Goal: Task Accomplishment & Management: Complete application form

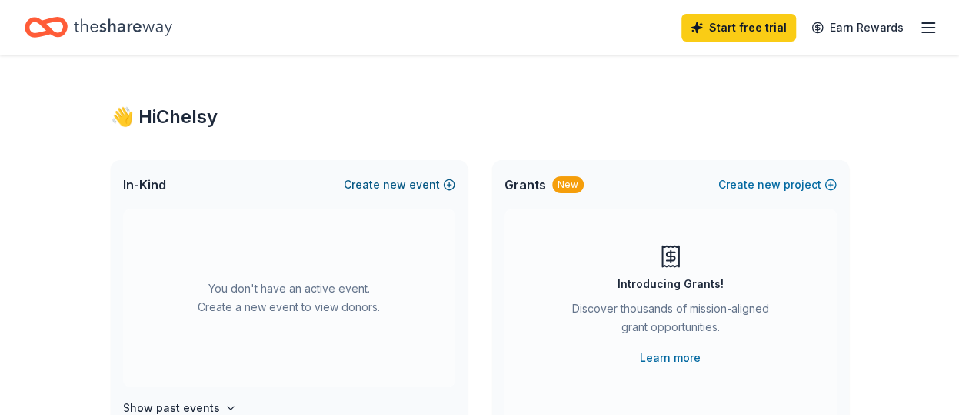
click at [401, 184] on span "new" at bounding box center [394, 184] width 23 height 18
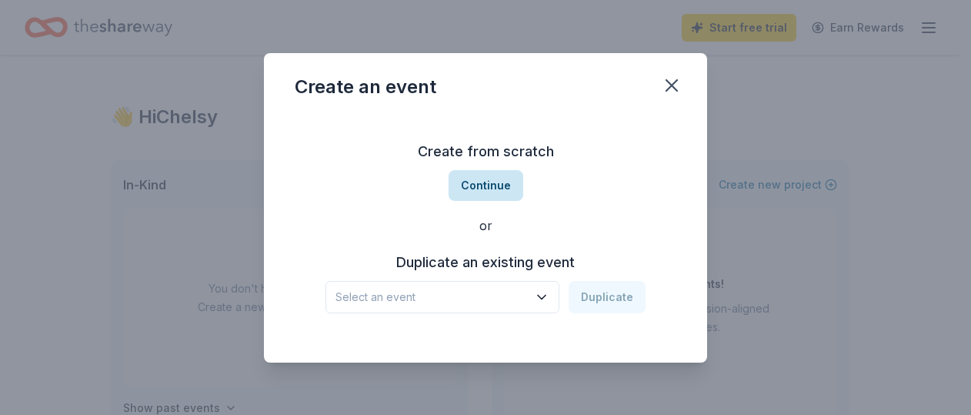
click at [483, 184] on button "Continue" at bounding box center [485, 185] width 75 height 31
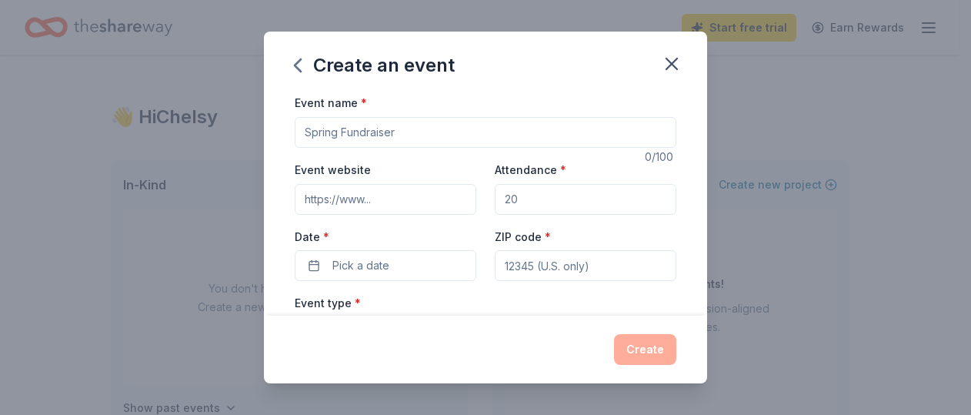
click at [365, 139] on input "Event name *" at bounding box center [485, 132] width 381 height 31
drag, startPoint x: 372, startPoint y: 128, endPoint x: 329, endPoint y: 128, distance: 42.3
click at [329, 128] on input "PTO Meeting - Teacher Appreciation" at bounding box center [485, 132] width 381 height 31
type input "PTO - Teacher Appreciation"
click at [342, 196] on input "Event website" at bounding box center [386, 199] width 182 height 31
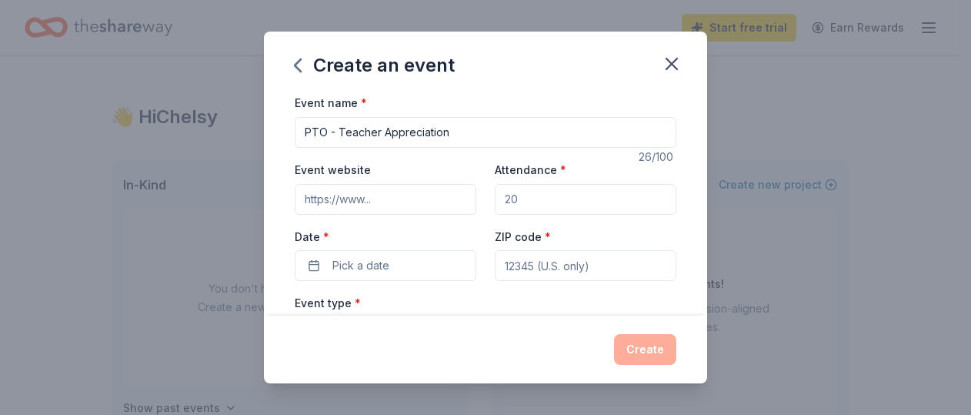
type input "www.dtespto.com"
click at [568, 206] on input "Attendance *" at bounding box center [586, 199] width 182 height 31
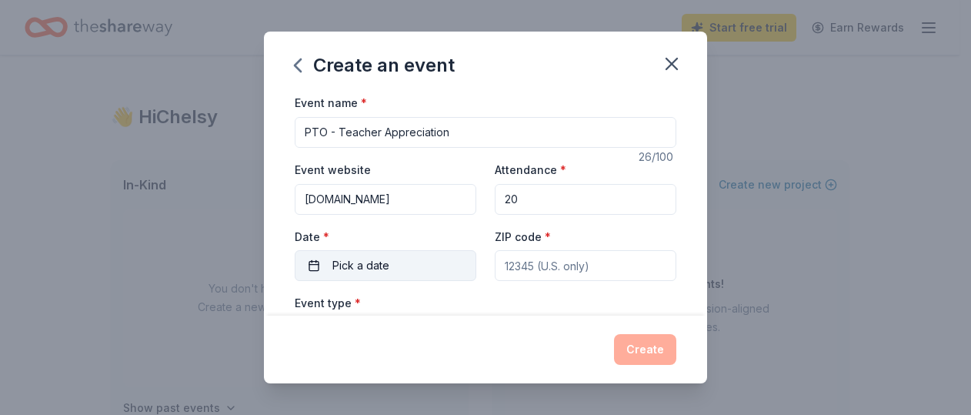
type input "20"
click at [384, 261] on span "Pick a date" at bounding box center [360, 265] width 57 height 18
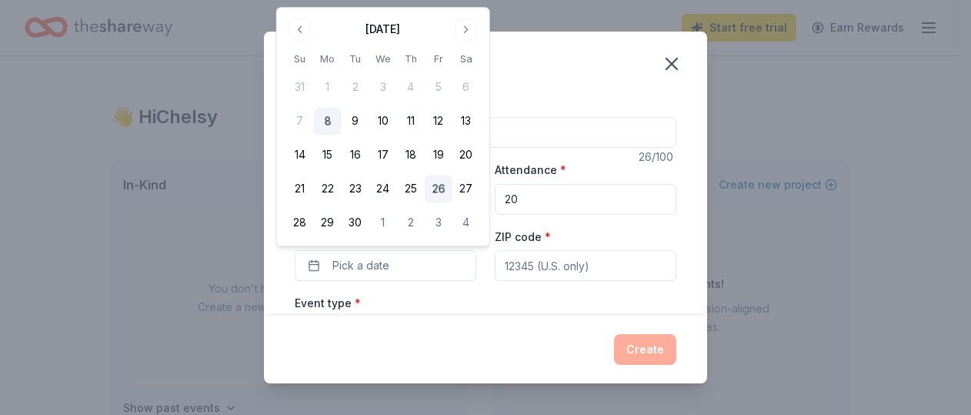
click at [440, 189] on button "26" at bounding box center [439, 189] width 28 height 28
click at [563, 270] on input "ZIP code *" at bounding box center [586, 265] width 182 height 31
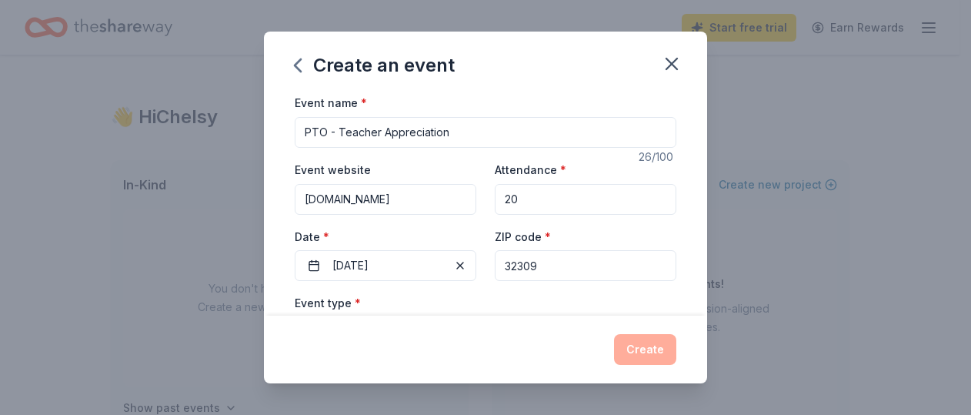
type input "32309"
click at [470, 296] on div "Event type * Select" at bounding box center [485, 321] width 381 height 56
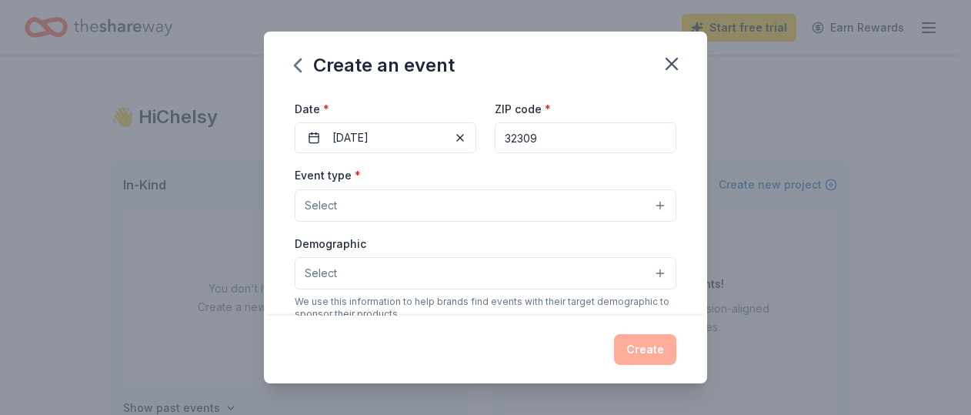
scroll to position [154, 0]
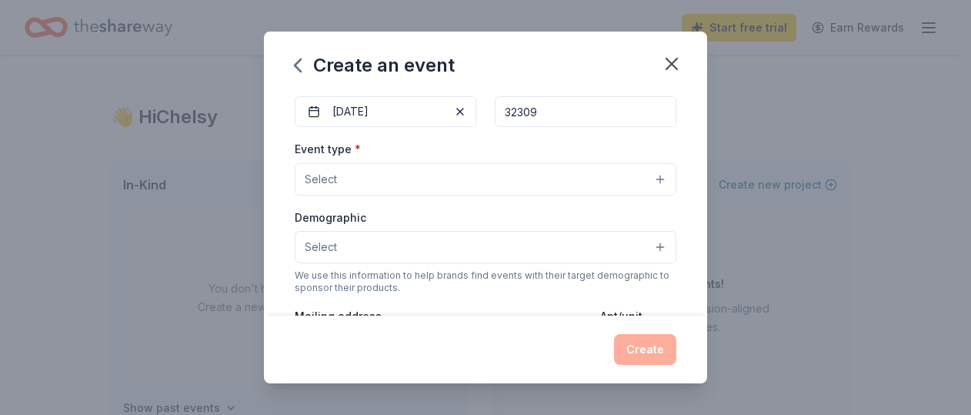
click at [376, 176] on button "Select" at bounding box center [485, 179] width 381 height 32
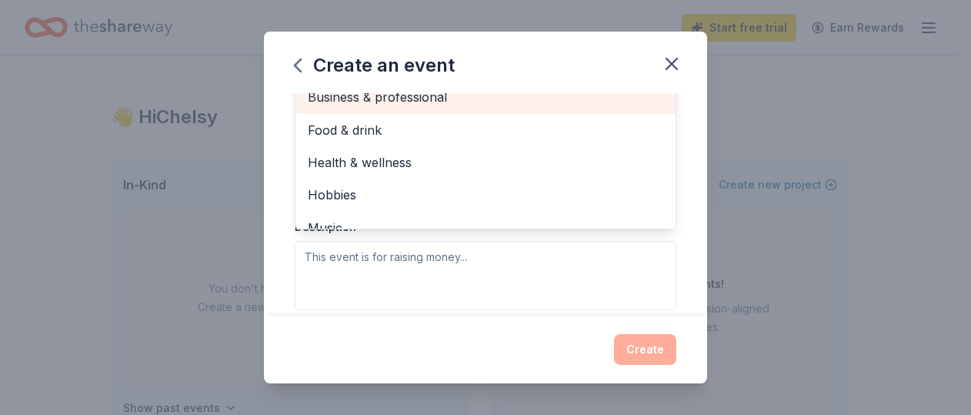
scroll to position [293, 0]
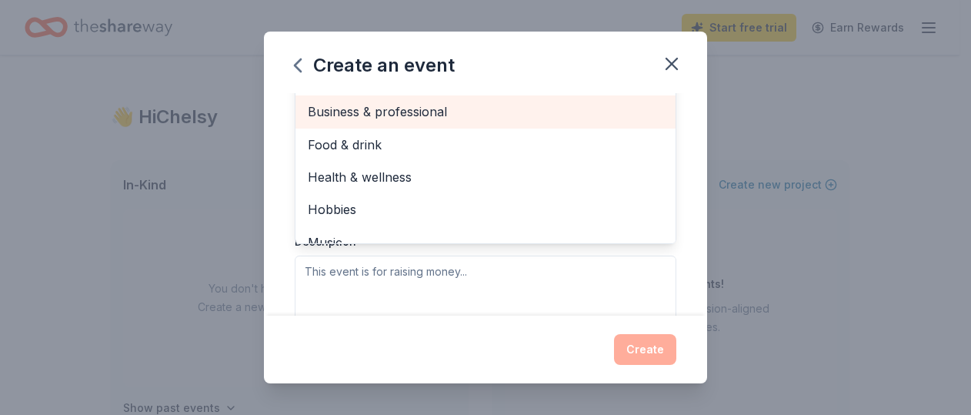
click at [394, 102] on span "Business & professional" at bounding box center [485, 112] width 355 height 20
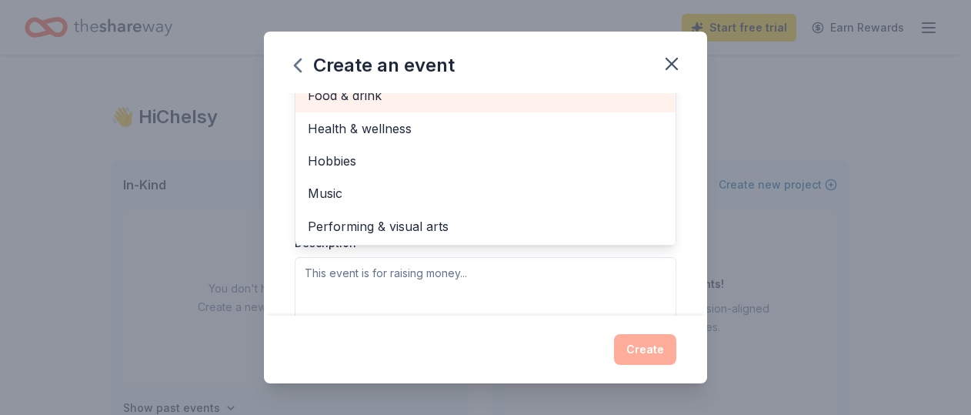
scroll to position [276, 0]
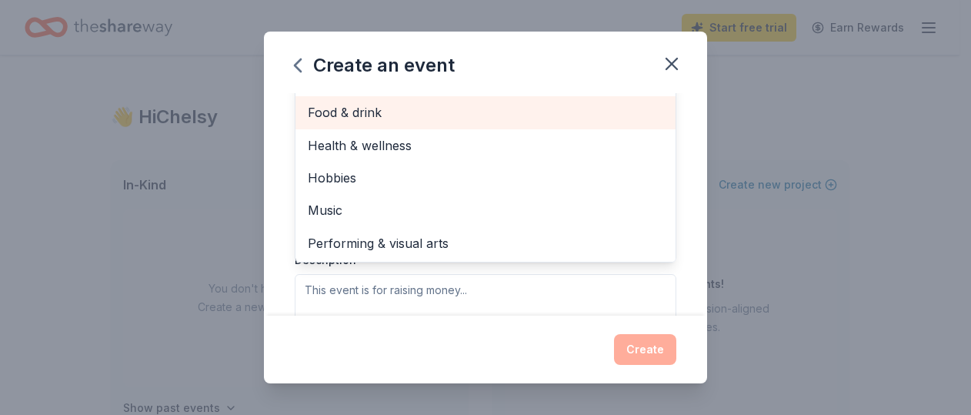
click at [380, 102] on span "Food & drink" at bounding box center [485, 112] width 355 height 20
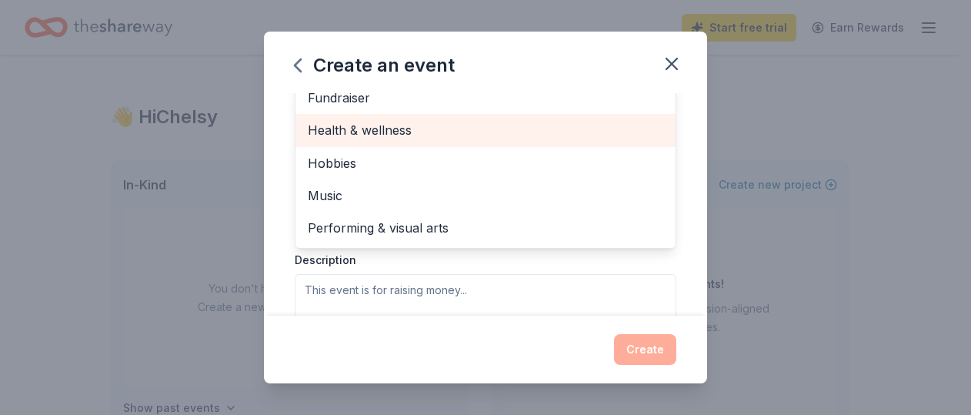
scroll to position [294, 0]
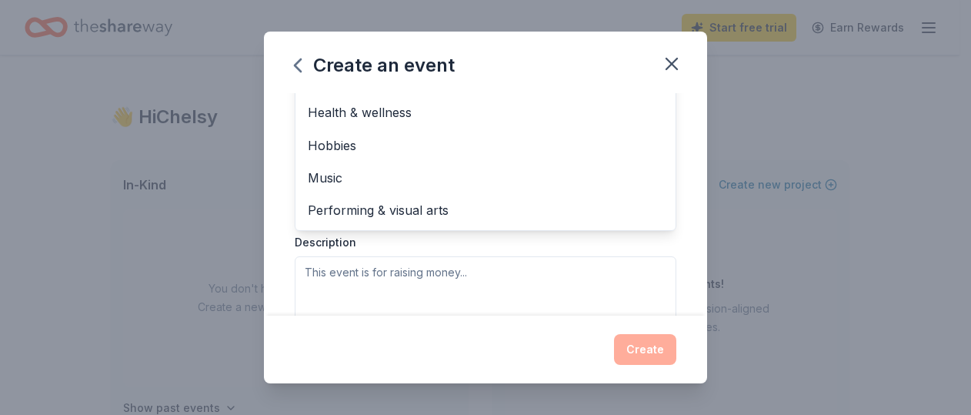
click at [418, 256] on div "Event type * Business & professional Food & drink Fundraiser Health & wellness …" at bounding box center [485, 161] width 381 height 325
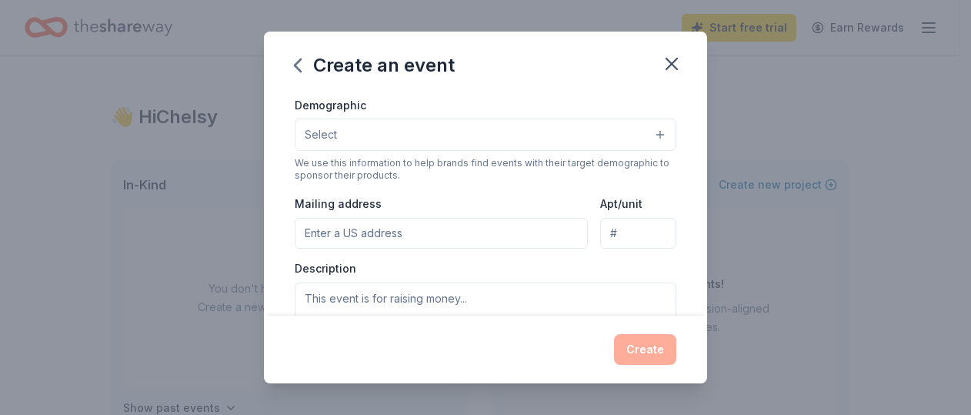
scroll to position [282, 0]
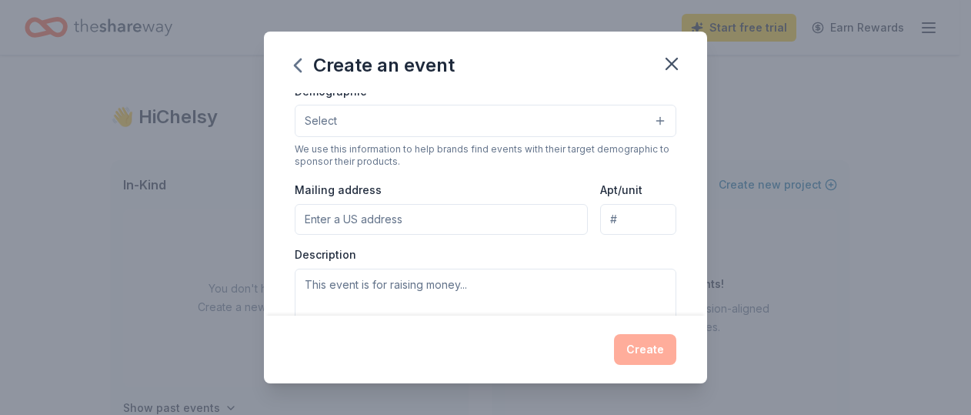
click at [368, 122] on button "Select" at bounding box center [485, 121] width 381 height 32
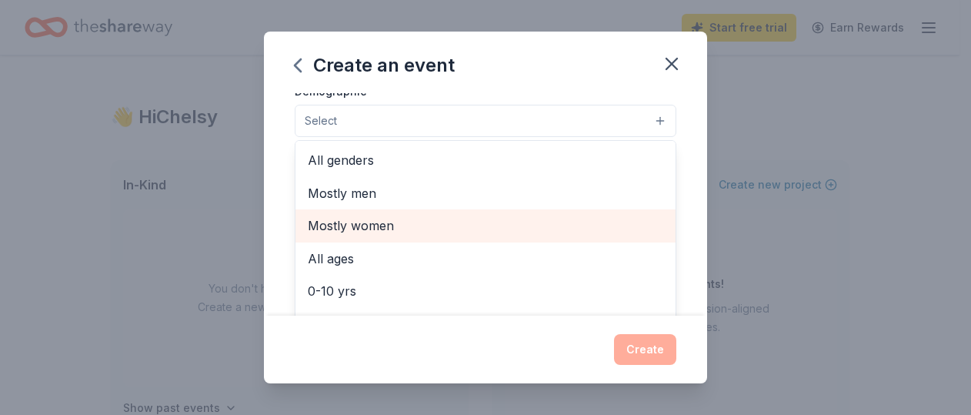
click at [371, 221] on span "Mostly women" at bounding box center [485, 225] width 355 height 20
click at [335, 227] on span "All ages" at bounding box center [485, 227] width 355 height 20
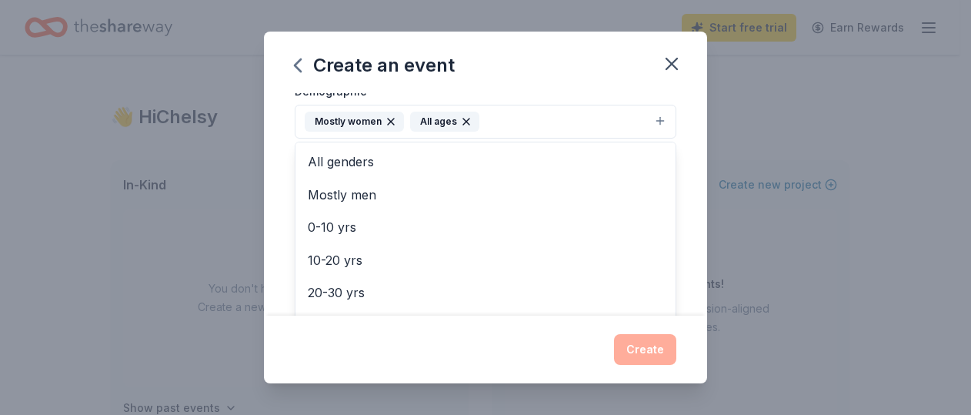
click at [282, 255] on div "Event name * PTO - Teacher Appreciation 26 /100 Event website www.dtespto.com A…" at bounding box center [485, 204] width 443 height 222
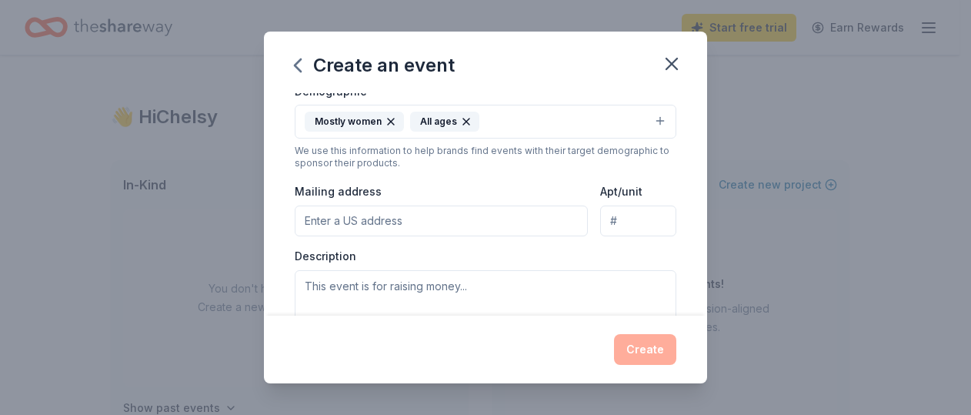
click at [369, 215] on input "Mailing address" at bounding box center [441, 220] width 293 height 31
type input "5200 Tredington Park Dr"
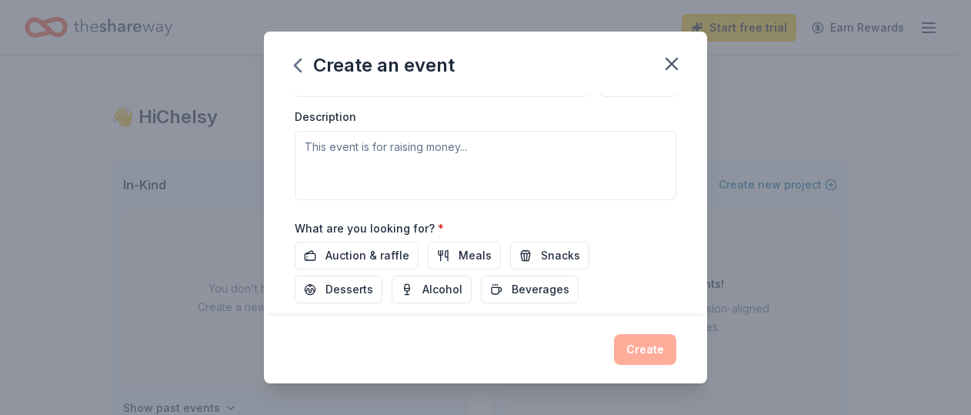
scroll to position [435, 0]
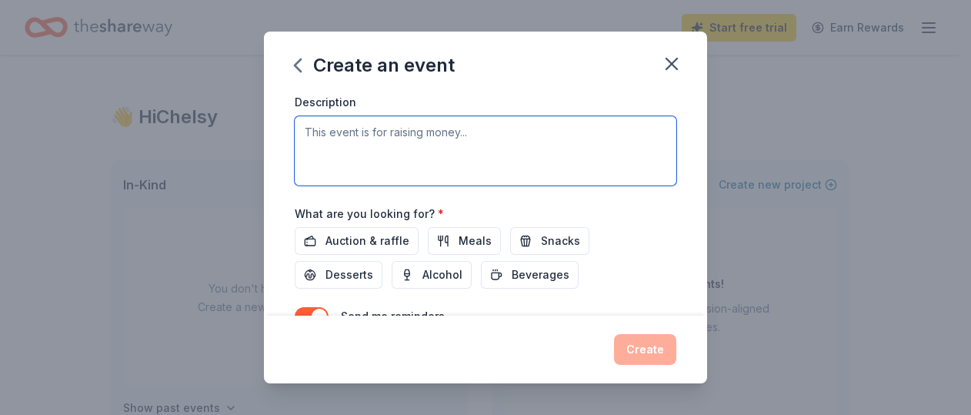
click at [382, 148] on textarea at bounding box center [485, 150] width 381 height 69
drag, startPoint x: 369, startPoint y: 128, endPoint x: 614, endPoint y: 145, distance: 245.2
click at [614, 145] on textarea "This event is to recognize our teachers areho" at bounding box center [485, 150] width 381 height 69
paste textarea "Every day, the teachers and staff at DeSoto Trail Elementary give their time, e…"
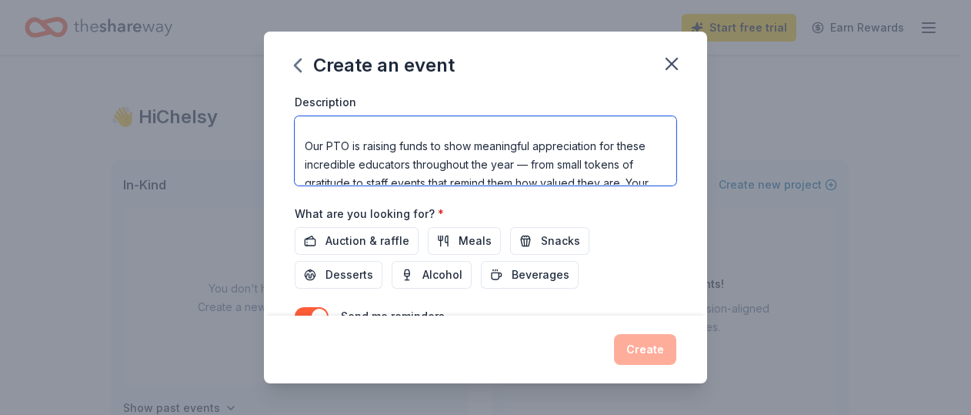
scroll to position [94, 0]
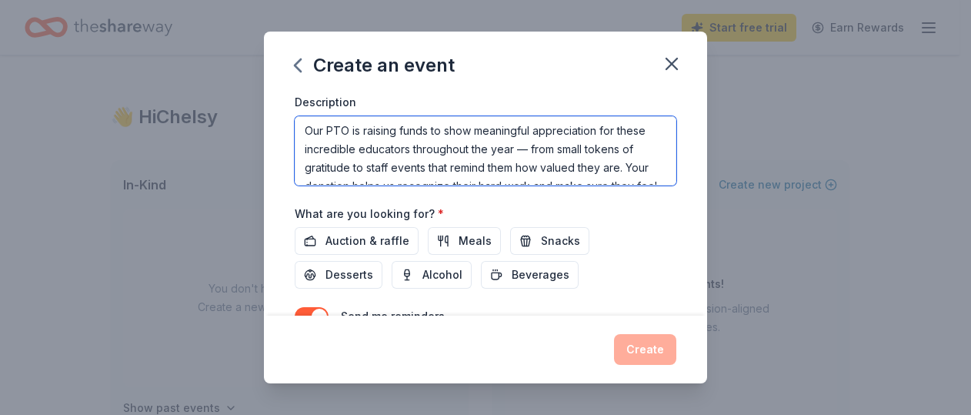
drag, startPoint x: 426, startPoint y: 127, endPoint x: 364, endPoint y: 132, distance: 62.5
click at [364, 132] on textarea "Every day, the teachers and staff at DeSoto Trail Elementary give their time, e…" at bounding box center [485, 150] width 381 height 69
click at [576, 147] on textarea "Every day, the teachers and staff at DeSoto Trail Elementary give their time, e…" at bounding box center [485, 150] width 381 height 69
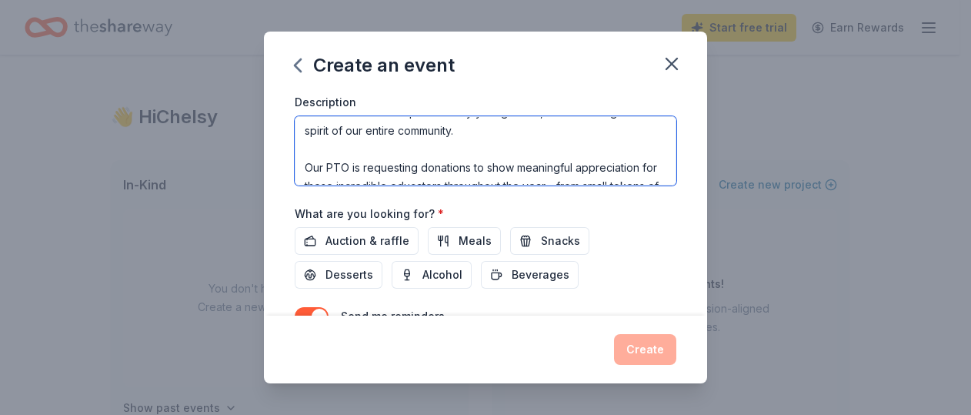
scroll to position [0, 0]
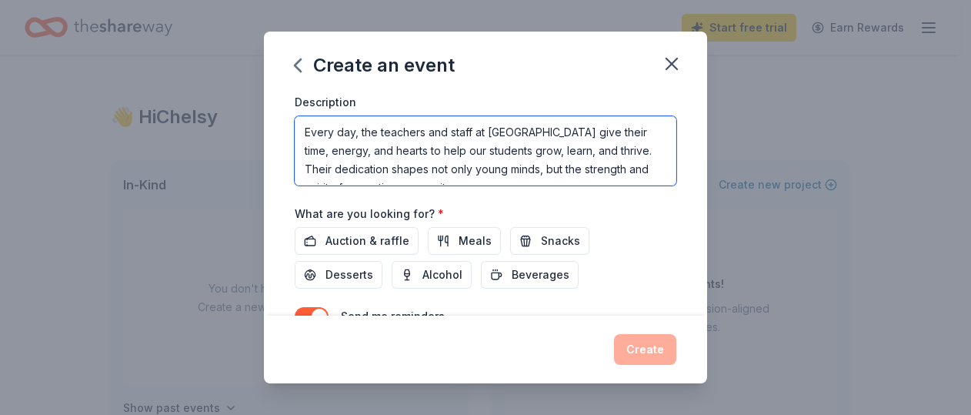
click at [571, 138] on textarea "Every day, the teachers and staff at DeSoto Trail Elementary give their time, e…" at bounding box center [485, 150] width 381 height 69
click at [575, 172] on textarea "Every day, the teachers and staff at DeSoto Trail Elementary give their time, e…" at bounding box center [485, 150] width 381 height 69
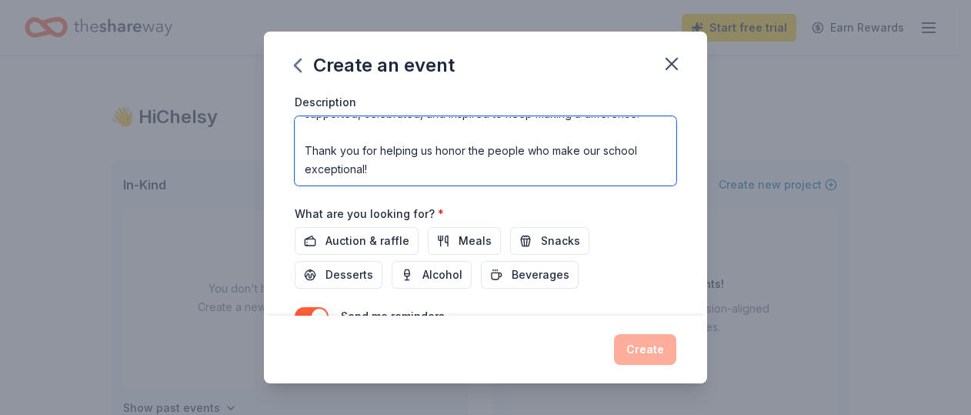
scroll to position [203, 0]
type textarea "Every day, the teachers and staff at DeSoto Trail Elementary give their time, e…"
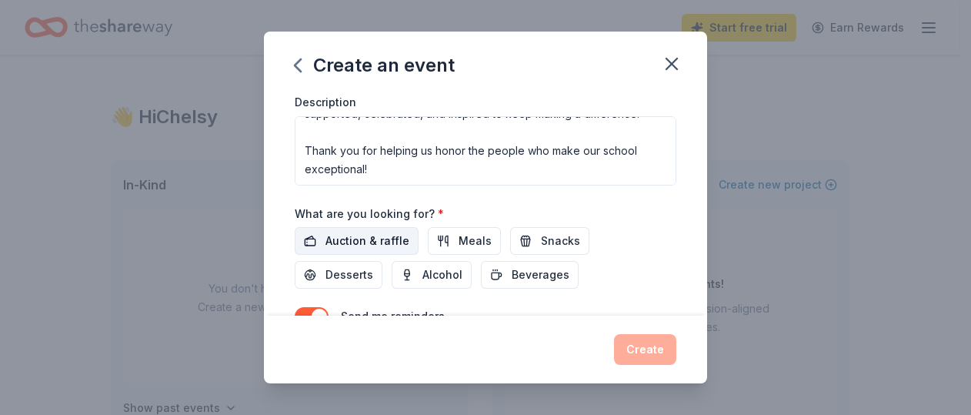
click at [375, 238] on span "Auction & raffle" at bounding box center [367, 241] width 84 height 18
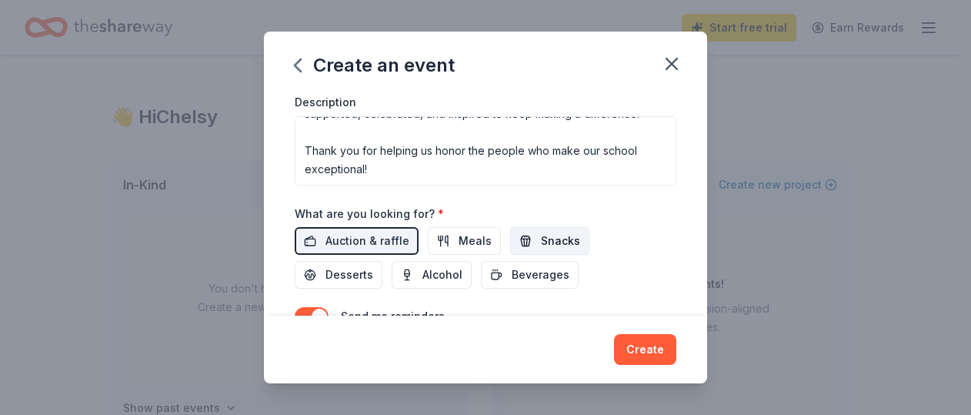
click at [549, 238] on span "Snacks" at bounding box center [560, 241] width 39 height 18
drag, startPoint x: 461, startPoint y: 233, endPoint x: 431, endPoint y: 243, distance: 30.9
click at [460, 233] on span "Meals" at bounding box center [474, 241] width 33 height 18
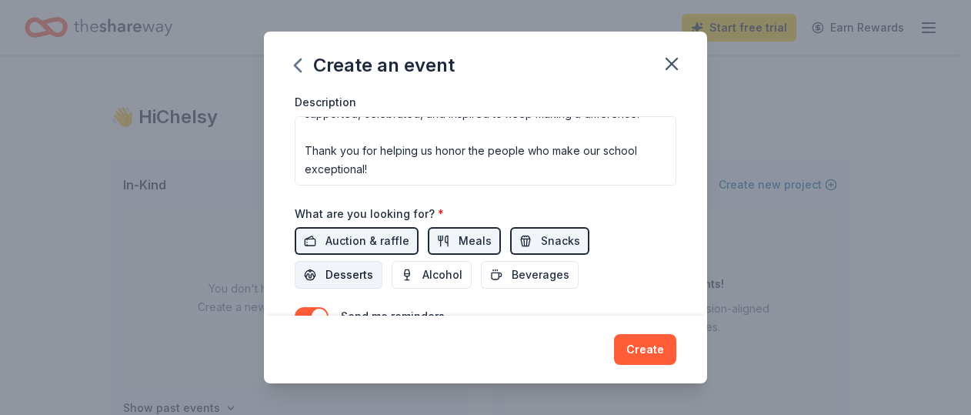
drag, startPoint x: 348, startPoint y: 274, endPoint x: 378, endPoint y: 275, distance: 30.0
click at [348, 274] on span "Desserts" at bounding box center [349, 274] width 48 height 18
click at [545, 275] on span "Beverages" at bounding box center [540, 274] width 58 height 18
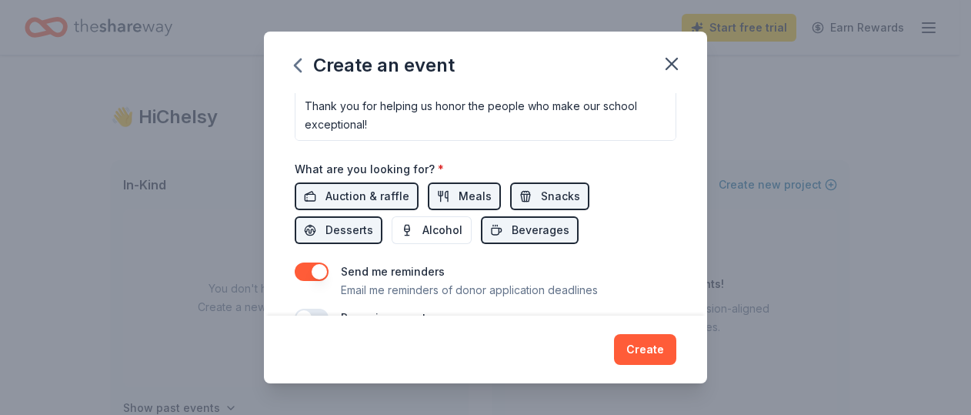
scroll to position [511, 0]
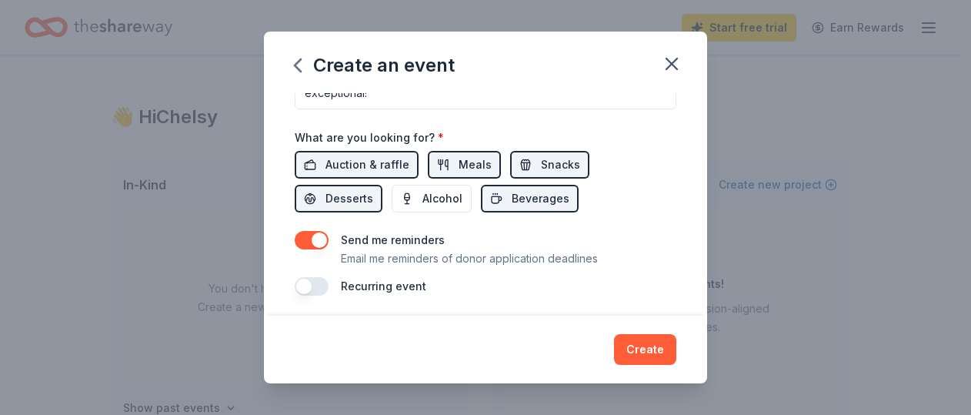
click at [306, 284] on button "button" at bounding box center [312, 286] width 34 height 18
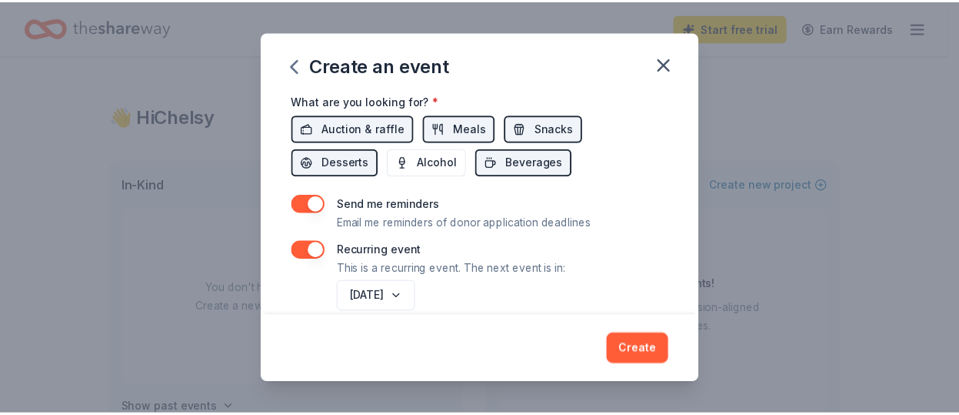
scroll to position [567, 0]
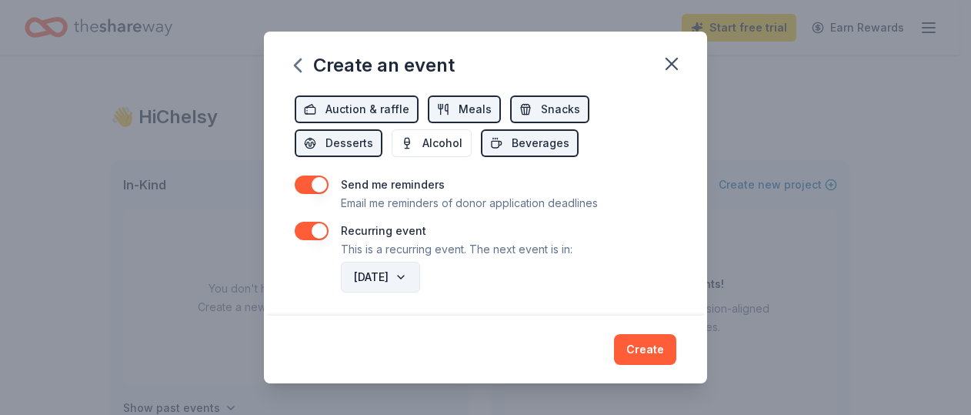
click at [420, 265] on button "September 2026" at bounding box center [380, 277] width 79 height 31
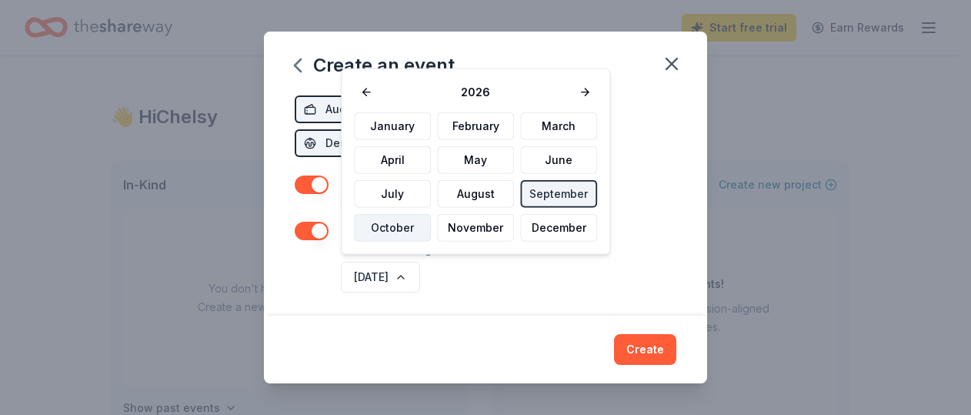
click at [394, 230] on button "October" at bounding box center [392, 228] width 77 height 28
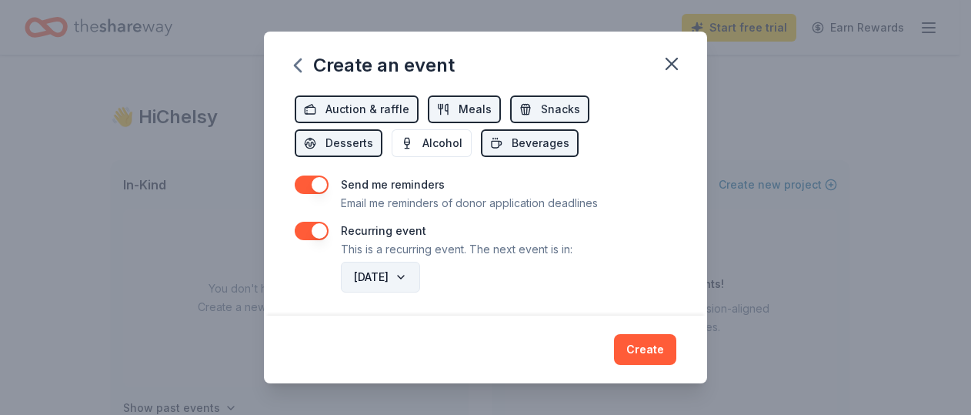
click at [420, 275] on button "October 2026" at bounding box center [380, 277] width 79 height 31
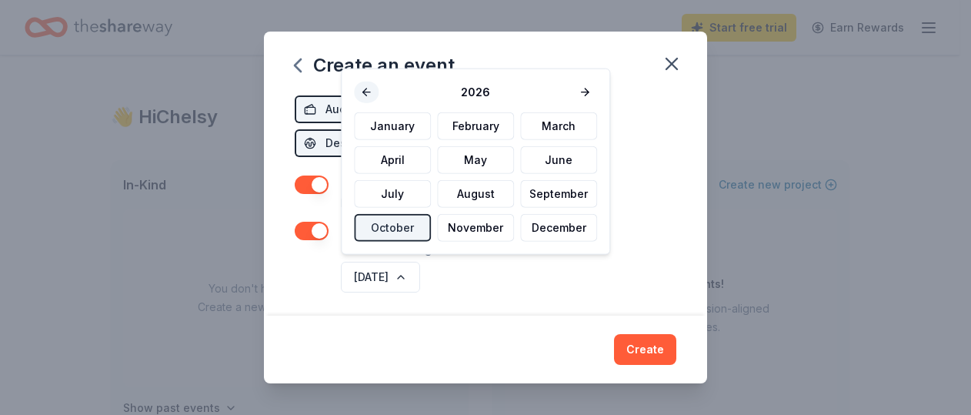
click at [368, 85] on button at bounding box center [366, 93] width 25 height 22
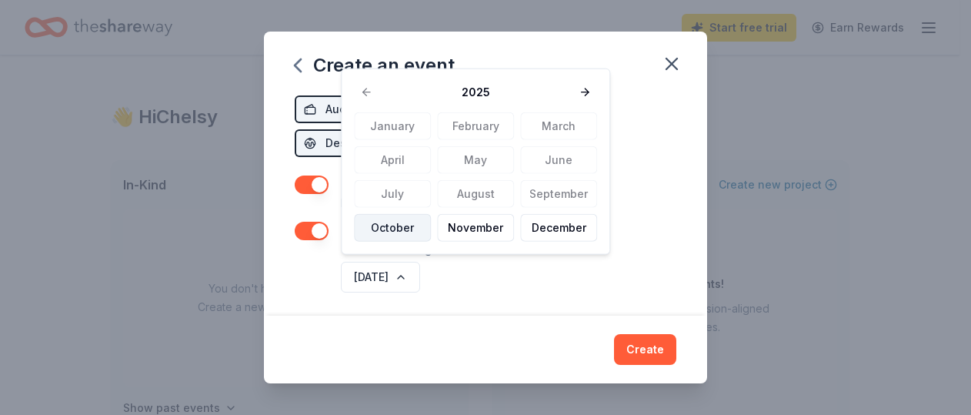
click at [387, 225] on button "October" at bounding box center [392, 228] width 77 height 28
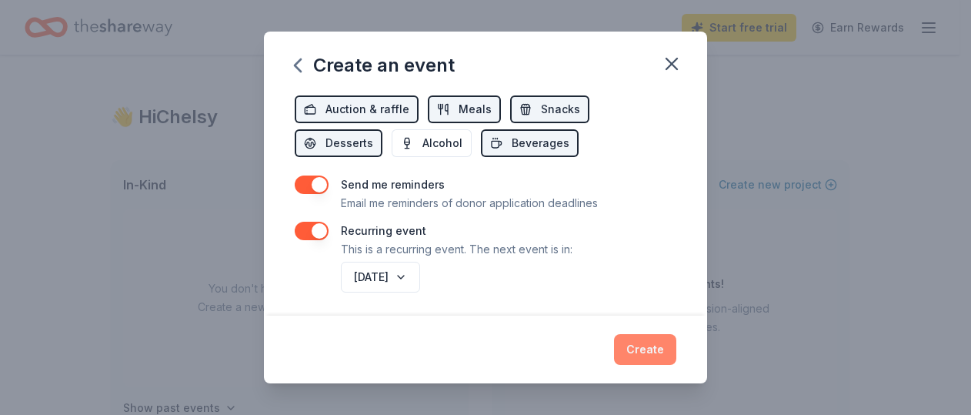
click at [641, 345] on button "Create" at bounding box center [645, 349] width 62 height 31
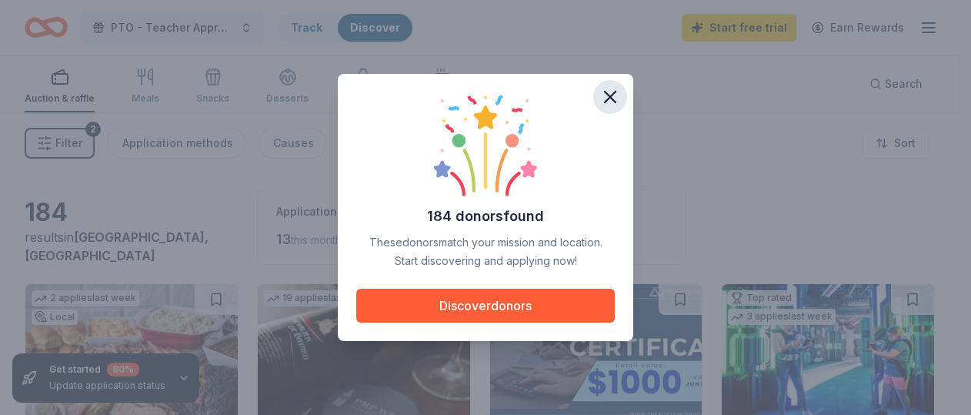
click at [606, 108] on button "button" at bounding box center [610, 97] width 34 height 34
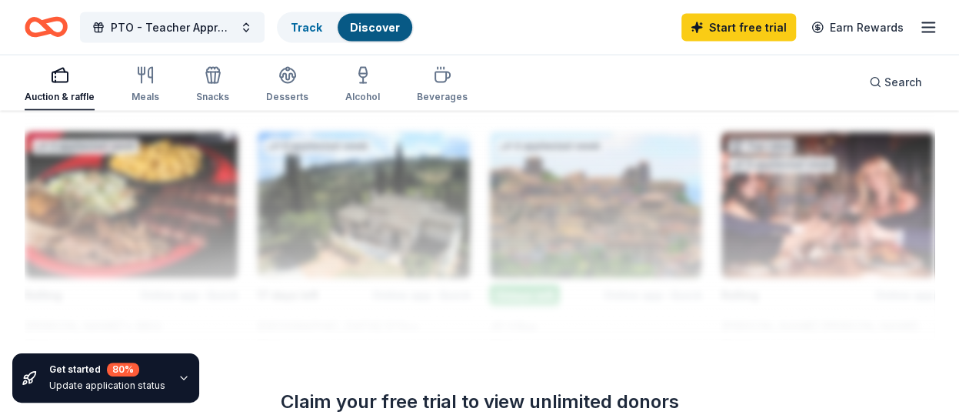
scroll to position [1660, 0]
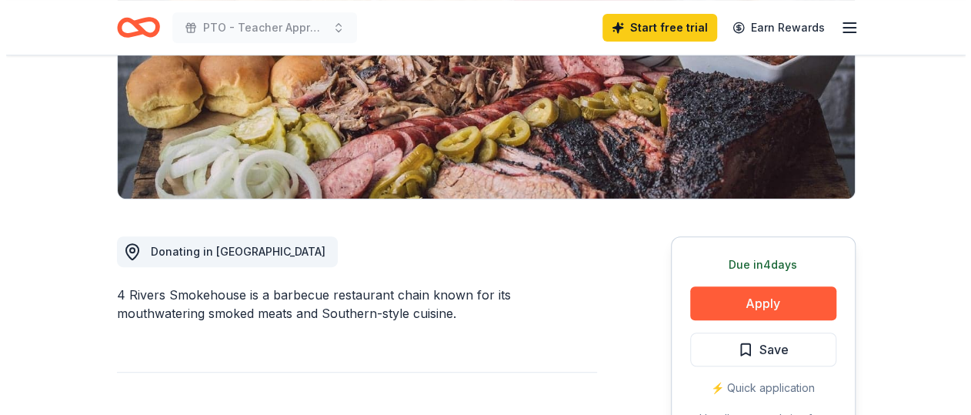
scroll to position [461, 0]
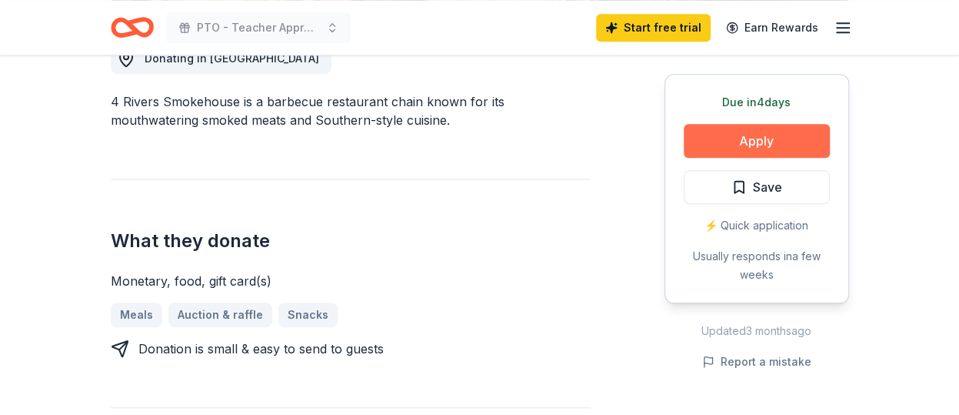
click at [755, 142] on button "Apply" at bounding box center [757, 141] width 146 height 34
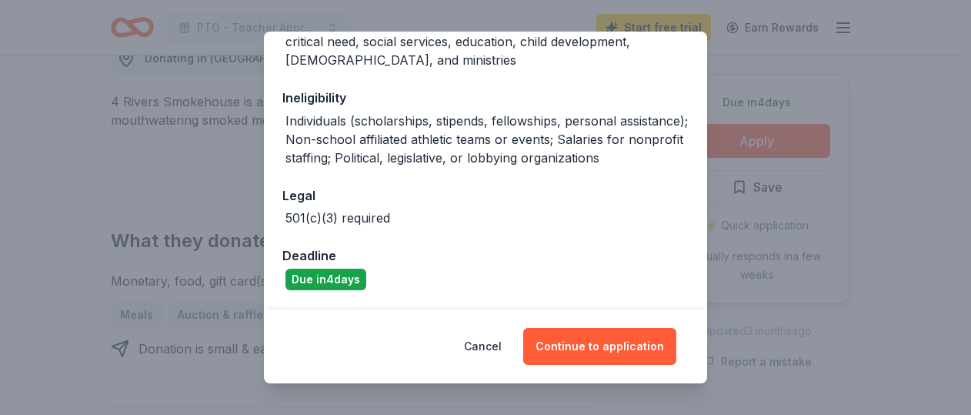
scroll to position [305, 0]
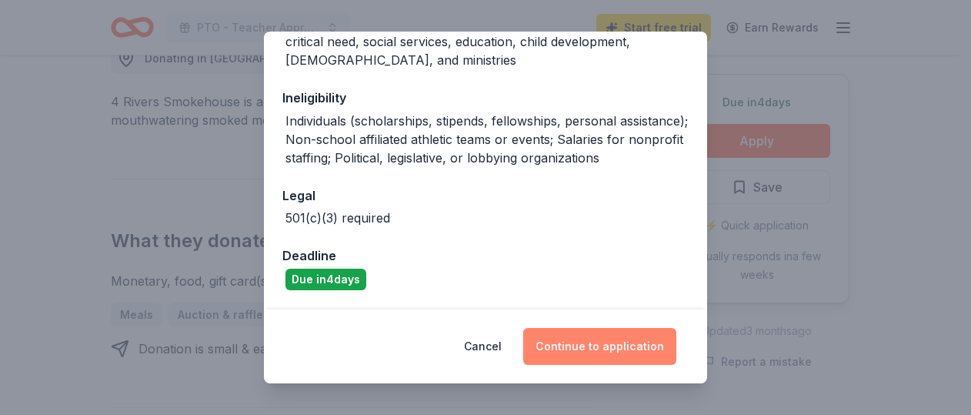
click at [602, 344] on button "Continue to application" at bounding box center [599, 346] width 153 height 37
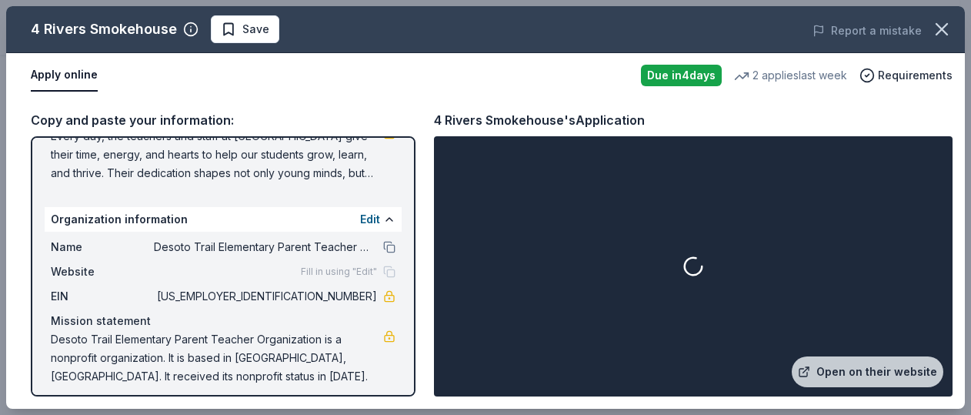
scroll to position [180, 0]
